Goal: Task Accomplishment & Management: Use online tool/utility

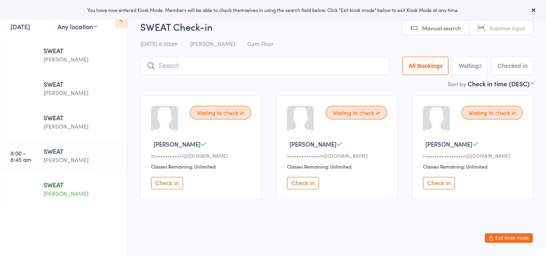
click at [63, 191] on div "[PERSON_NAME]" at bounding box center [82, 193] width 77 height 9
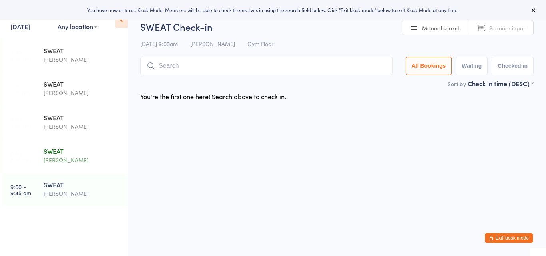
click at [71, 143] on div "SWEAT Harry Turner" at bounding box center [86, 156] width 84 height 32
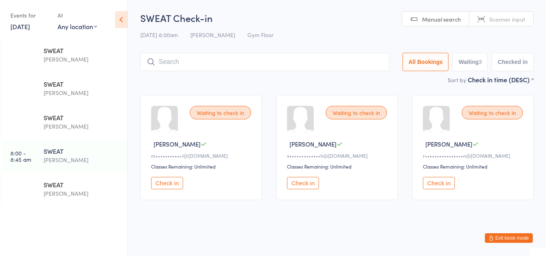
click at [436, 181] on button "Check in" at bounding box center [439, 183] width 32 height 12
click at [172, 182] on button "Check in" at bounding box center [167, 183] width 32 height 12
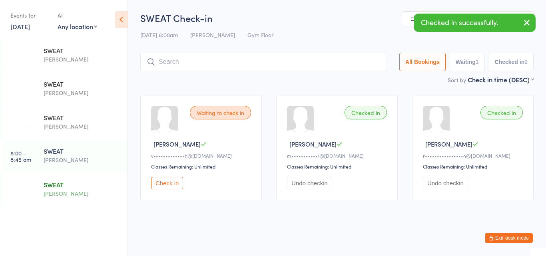
click at [58, 187] on div "SWEAT" at bounding box center [82, 184] width 77 height 9
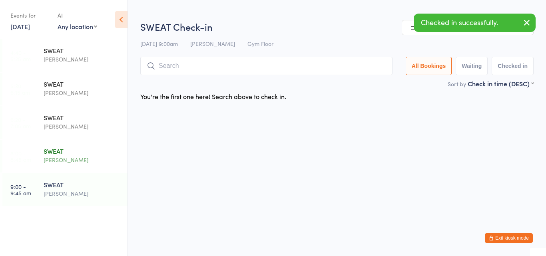
click at [65, 159] on div "[PERSON_NAME]" at bounding box center [82, 159] width 77 height 9
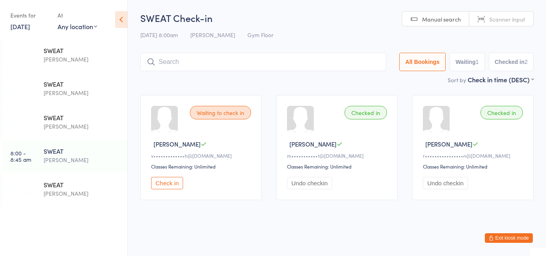
click at [168, 186] on button "Check in" at bounding box center [167, 183] width 32 height 12
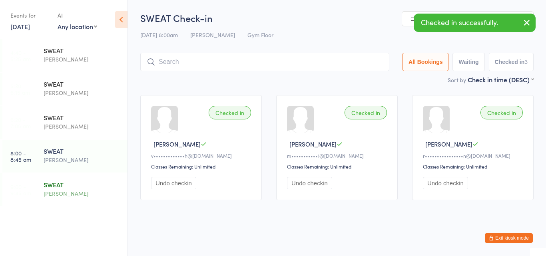
click at [60, 191] on div "[PERSON_NAME]" at bounding box center [82, 193] width 77 height 9
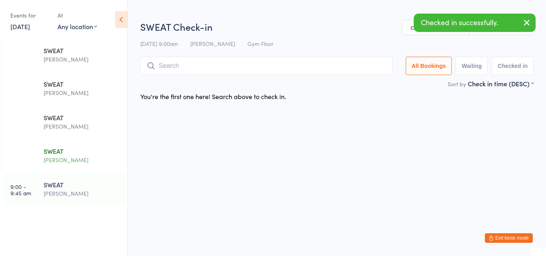
click at [64, 161] on div "[PERSON_NAME]" at bounding box center [82, 159] width 77 height 9
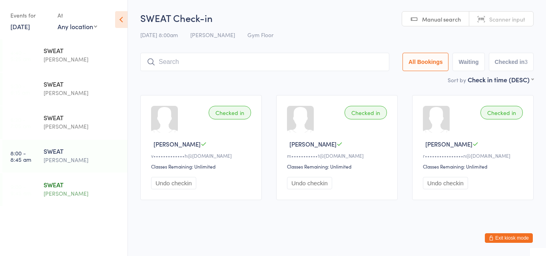
click at [74, 191] on div "[PERSON_NAME]" at bounding box center [82, 193] width 77 height 9
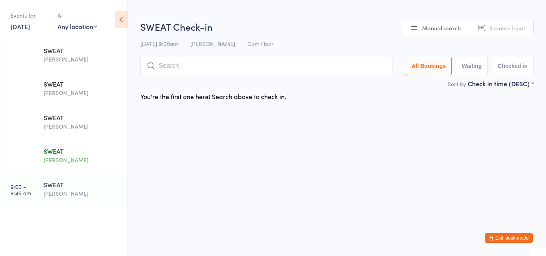
click at [74, 163] on div "[PERSON_NAME]" at bounding box center [82, 159] width 77 height 9
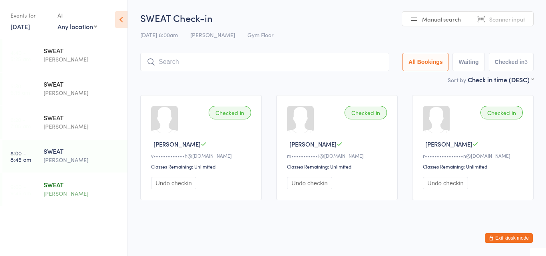
click at [64, 184] on div "SWEAT" at bounding box center [82, 184] width 77 height 9
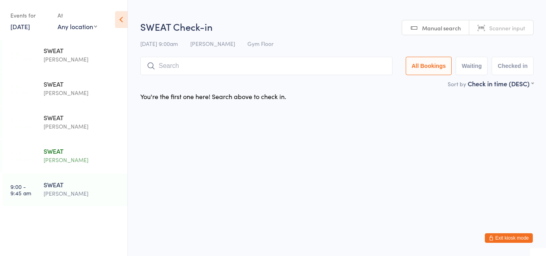
click at [73, 162] on div "[PERSON_NAME]" at bounding box center [82, 159] width 77 height 9
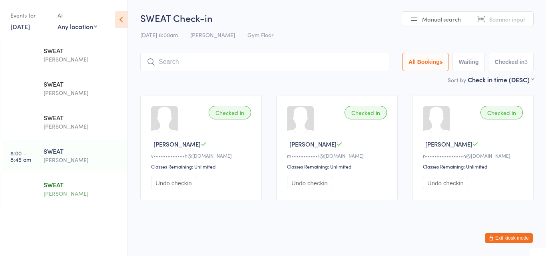
click at [66, 184] on div "SWEAT" at bounding box center [82, 184] width 77 height 9
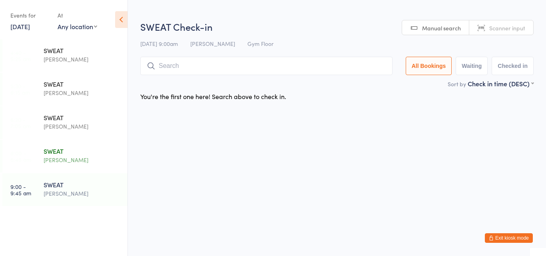
click at [73, 162] on div "[PERSON_NAME]" at bounding box center [82, 159] width 77 height 9
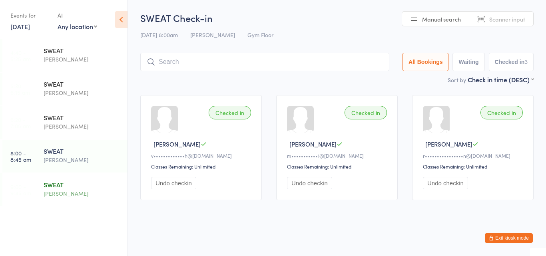
click at [72, 179] on div "SWEAT Harry Turner" at bounding box center [86, 189] width 84 height 32
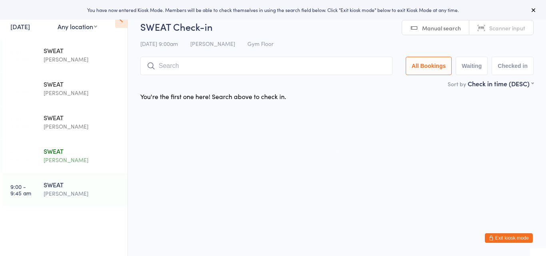
click at [88, 159] on div "[PERSON_NAME]" at bounding box center [82, 159] width 77 height 9
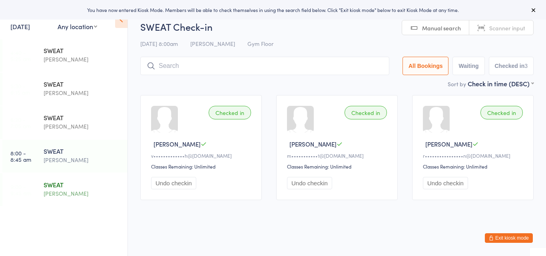
click at [68, 194] on div "[PERSON_NAME]" at bounding box center [82, 193] width 77 height 9
